Goal: Use online tool/utility: Utilize a website feature to perform a specific function

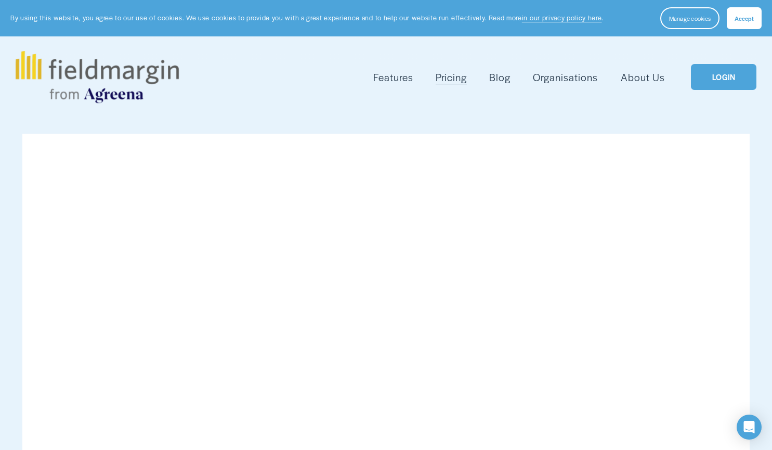
click at [709, 72] on link "LOGIN" at bounding box center [723, 77] width 65 height 27
click at [725, 87] on link "LOGIN" at bounding box center [723, 77] width 65 height 27
click at [739, 76] on link "LOGIN" at bounding box center [723, 77] width 65 height 27
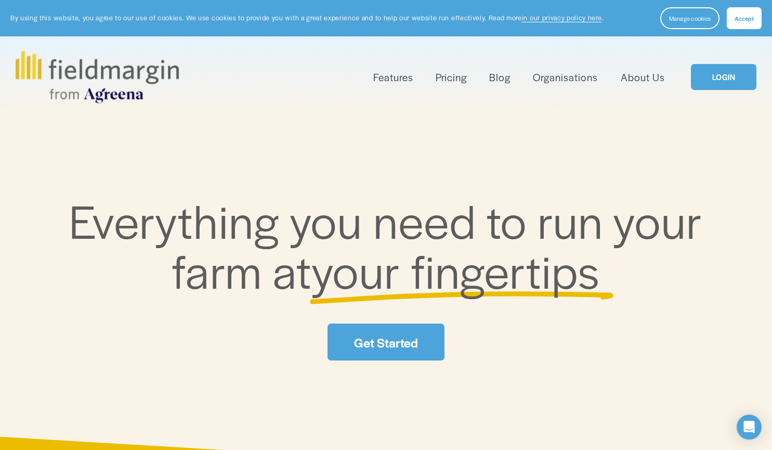
click at [719, 85] on link "LOGIN" at bounding box center [723, 77] width 65 height 27
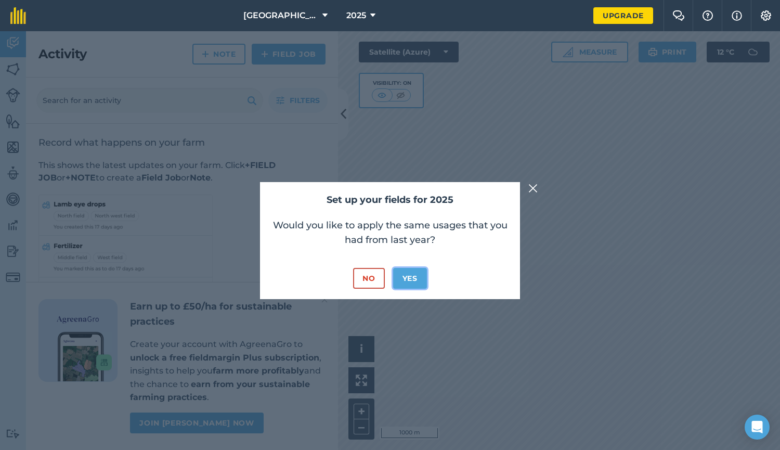
click at [404, 274] on button "Yes" at bounding box center [410, 278] width 34 height 21
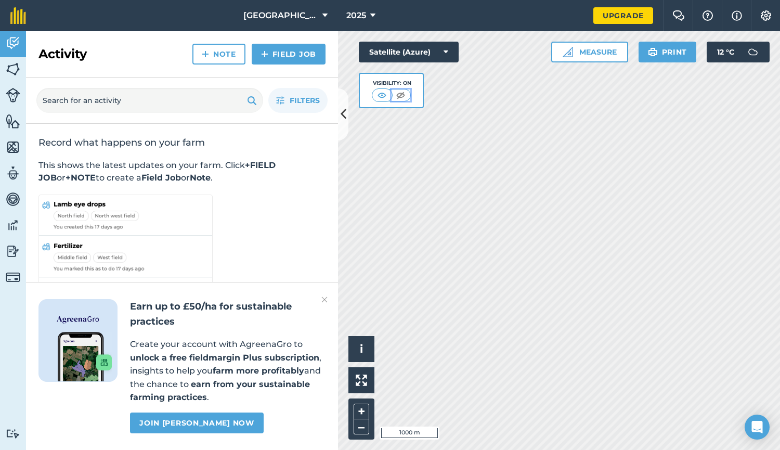
click at [400, 90] on img at bounding box center [400, 95] width 13 height 10
click at [381, 94] on img at bounding box center [382, 95] width 13 height 10
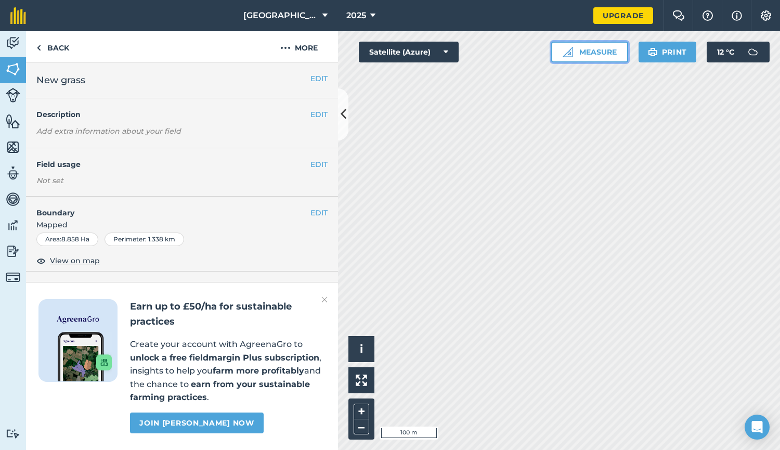
click at [591, 47] on button "Measure" at bounding box center [589, 52] width 77 height 21
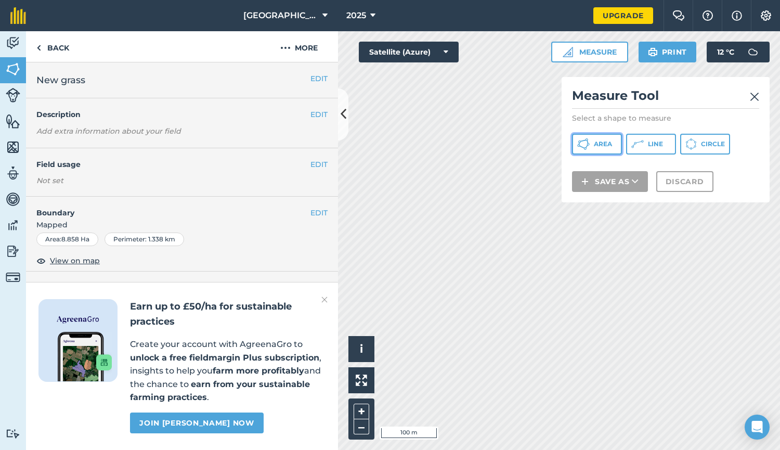
click at [599, 148] on span "Area" at bounding box center [603, 144] width 18 height 8
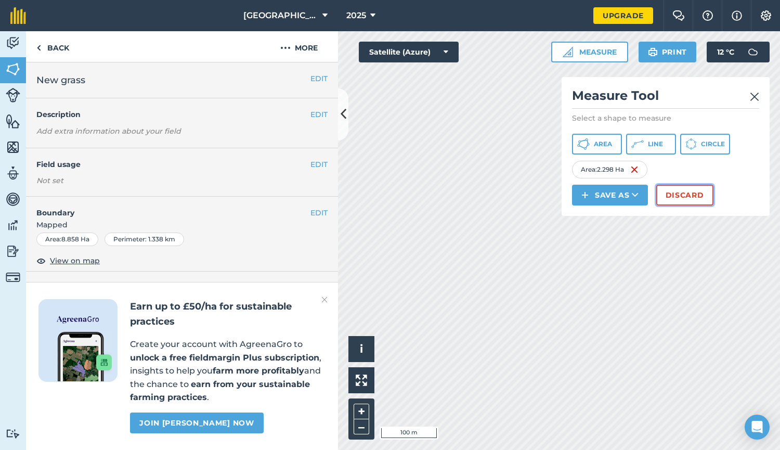
click at [682, 192] on button "Discard" at bounding box center [684, 195] width 57 height 21
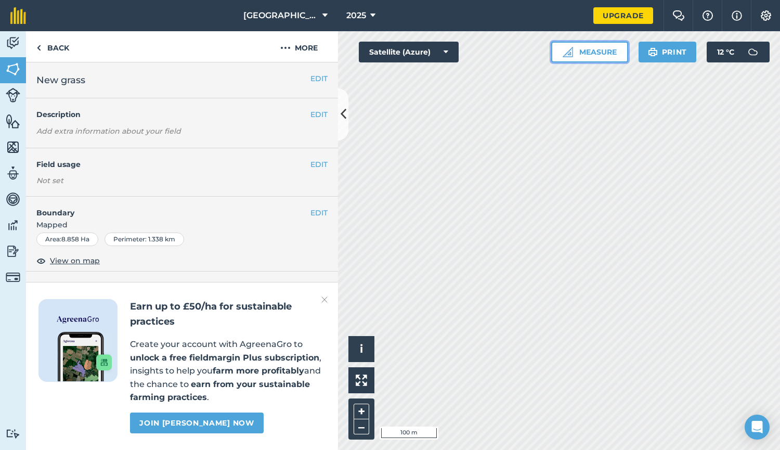
click at [617, 58] on button "Measure" at bounding box center [589, 52] width 77 height 21
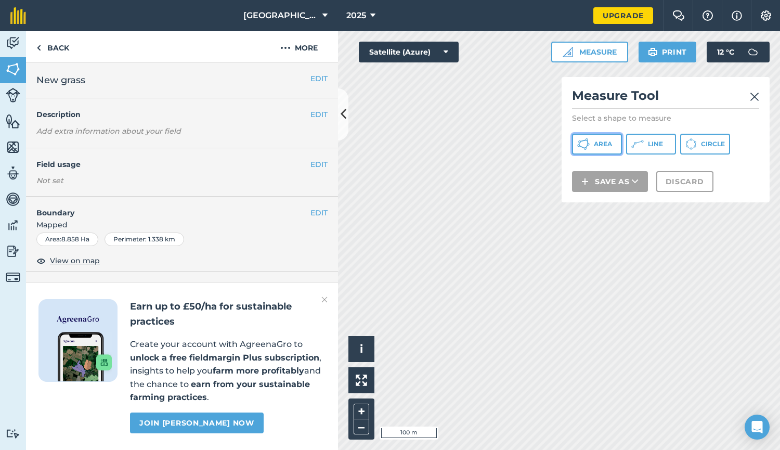
click at [599, 139] on button "Area" at bounding box center [597, 144] width 50 height 21
